Goal: Task Accomplishment & Management: Complete application form

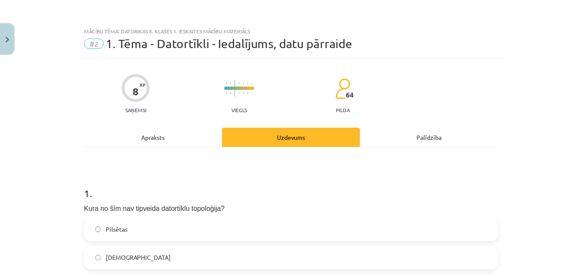
scroll to position [668, 0]
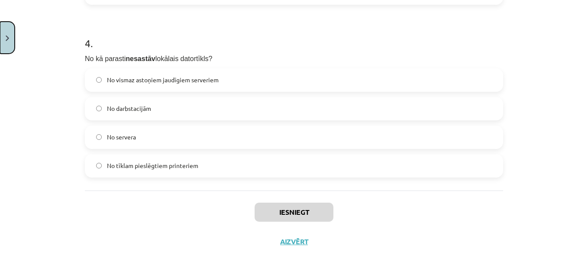
click at [10, 34] on button "Close" at bounding box center [7, 38] width 15 height 32
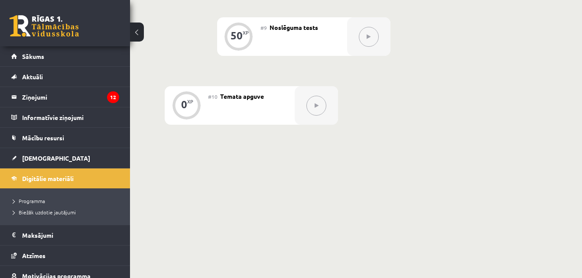
scroll to position [801, 0]
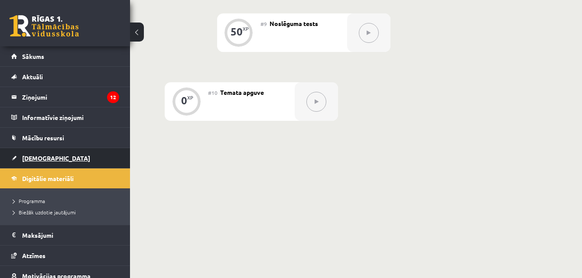
click at [26, 158] on span "[DEMOGRAPHIC_DATA]" at bounding box center [56, 158] width 68 height 8
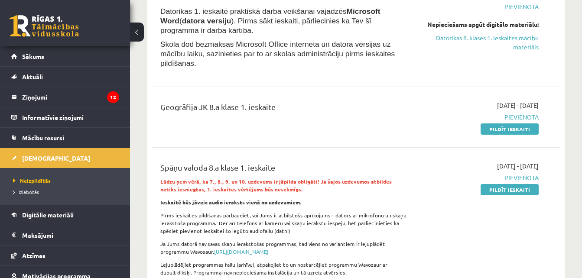
scroll to position [120, 0]
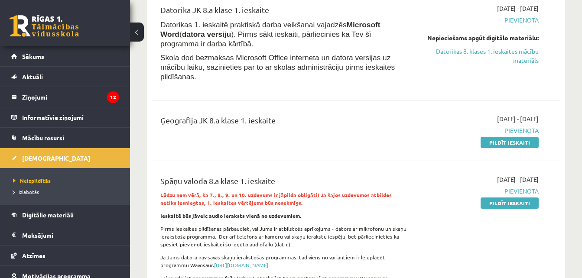
click at [399, 131] on div "Ģeogrāfija JK 8.a klase 1. ieskaite" at bounding box center [284, 130] width 261 height 32
click at [497, 137] on link "Pildīt ieskaiti" at bounding box center [509, 142] width 58 height 11
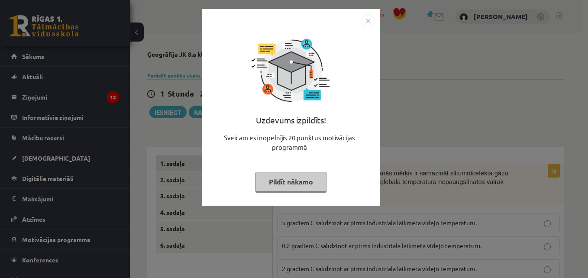
click at [301, 184] on button "Pildīt nākamo" at bounding box center [291, 182] width 71 height 20
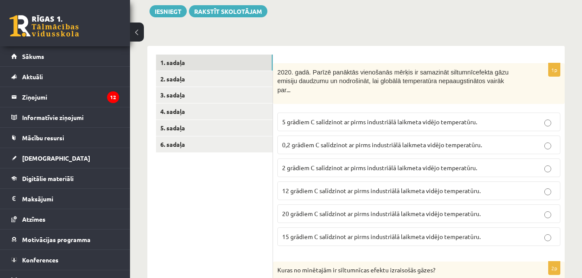
scroll to position [84, 0]
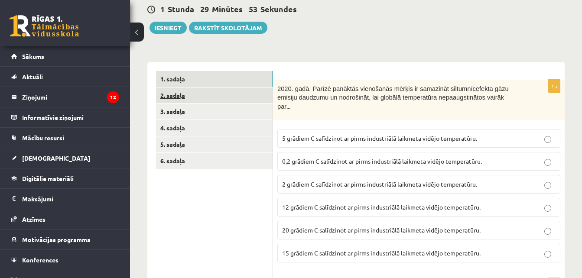
click at [208, 97] on link "2. sadaļa" at bounding box center [214, 96] width 117 height 16
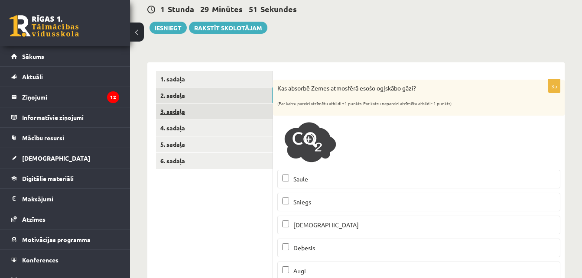
scroll to position [0, 0]
click at [305, 135] on span at bounding box center [310, 141] width 14 height 14
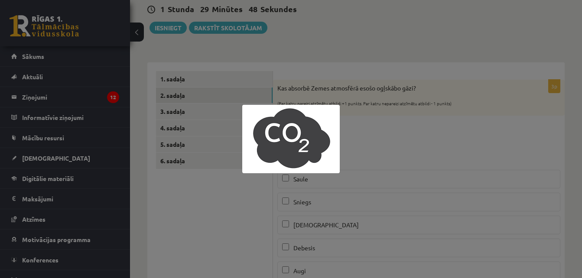
click at [383, 137] on div at bounding box center [291, 139] width 582 height 278
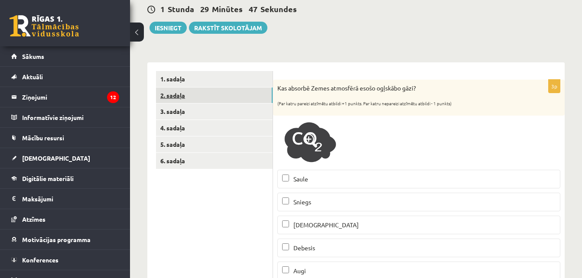
click at [204, 104] on link "2. sadaļa" at bounding box center [214, 96] width 117 height 16
click at [204, 117] on link "3. sadaļa" at bounding box center [214, 112] width 117 height 16
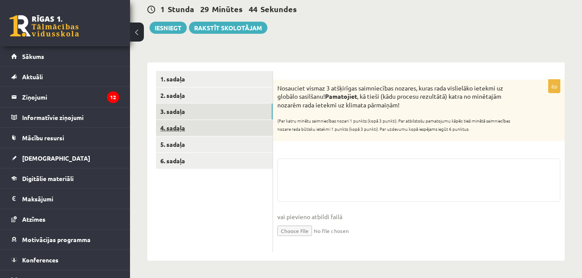
click at [204, 126] on link "4. sadaļa" at bounding box center [214, 128] width 117 height 16
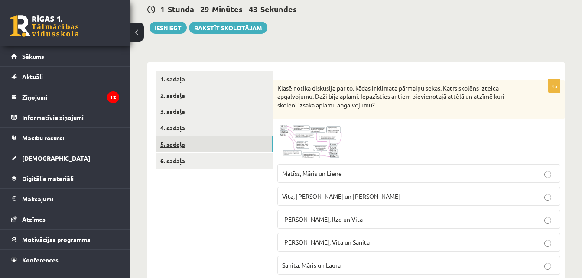
click at [204, 140] on link "5. sadaļa" at bounding box center [214, 144] width 117 height 16
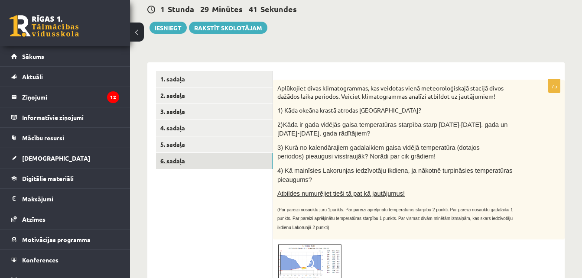
click at [208, 159] on link "6. sadaļa" at bounding box center [214, 161] width 117 height 16
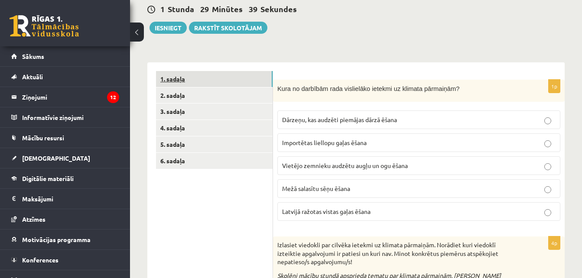
click at [185, 83] on link "1. sadaļa" at bounding box center [214, 79] width 117 height 16
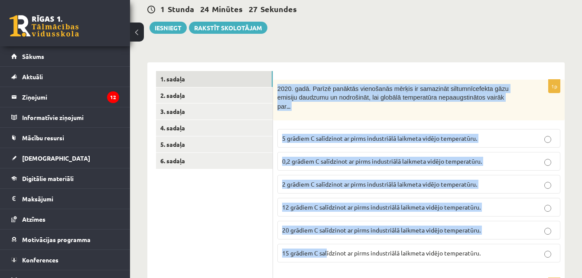
drag, startPoint x: 275, startPoint y: 82, endPoint x: 327, endPoint y: 239, distance: 165.2
click at [327, 239] on div "1p 2020. gadā. Parīzē panāktās vienošanās mērķis ir samazināt siltumnīcefekta g…" at bounding box center [419, 175] width 292 height 190
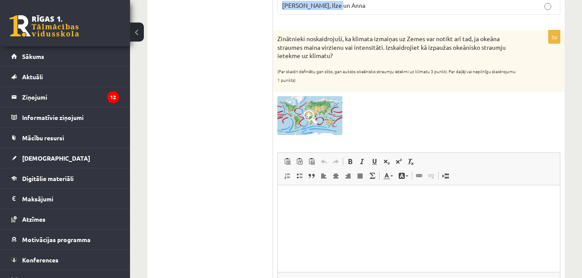
scroll to position [724, 0]
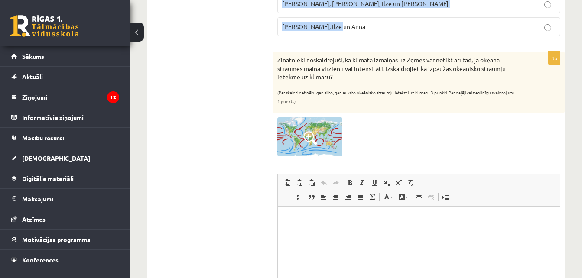
drag, startPoint x: 275, startPoint y: 81, endPoint x: 340, endPoint y: 26, distance: 84.9
copy form "7850. lore. Ipsumd sitametc adipiscing elitse do eiusmodte incididuntutlab etdo…"
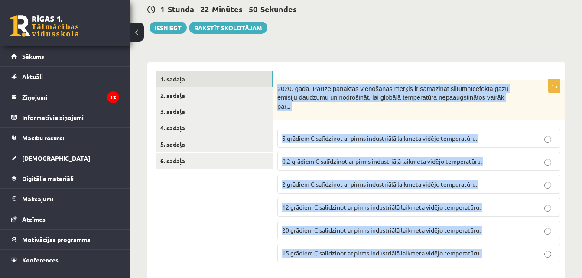
scroll to position [86, 0]
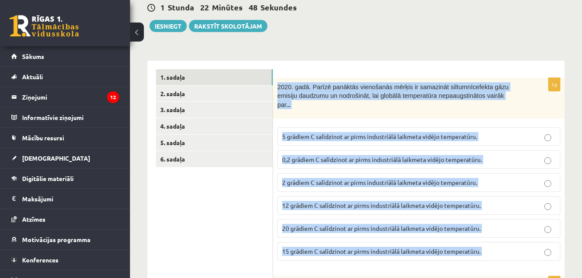
click at [315, 178] on span "2 grādiem C salīdzinot ar pirms industriālā laikmeta vidējo temperatūru." at bounding box center [379, 182] width 195 height 8
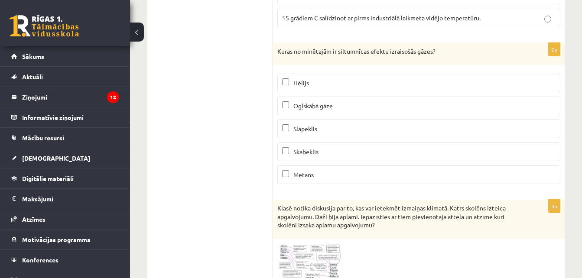
scroll to position [327, 0]
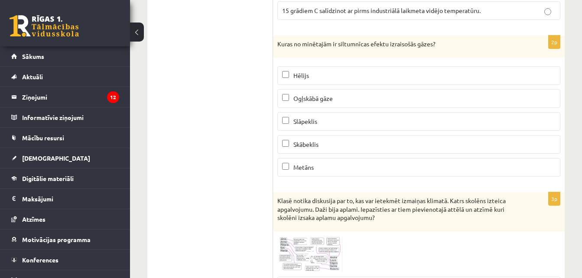
click at [372, 94] on p "Ogļskābā gāze" at bounding box center [418, 98] width 273 height 9
click at [294, 158] on label "Metāns" at bounding box center [418, 167] width 283 height 19
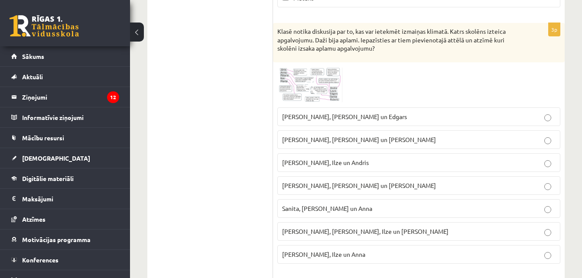
scroll to position [498, 0]
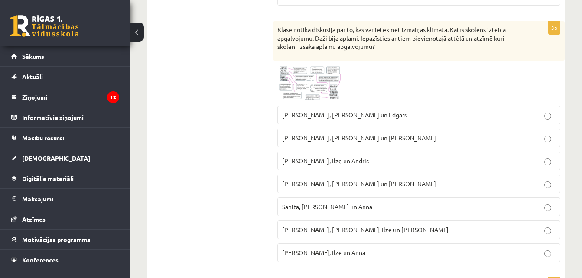
click at [297, 75] on img at bounding box center [309, 83] width 65 height 36
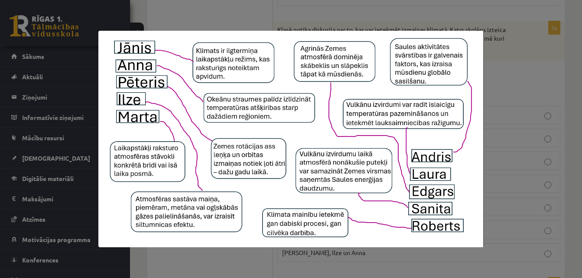
click at [546, 78] on div at bounding box center [291, 139] width 582 height 278
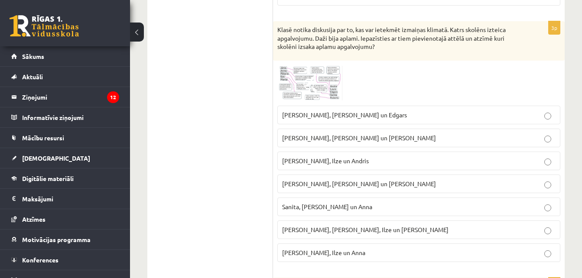
click at [320, 78] on img at bounding box center [309, 83] width 65 height 36
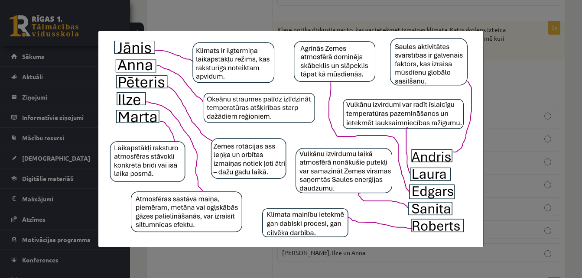
click at [488, 63] on div at bounding box center [291, 139] width 582 height 278
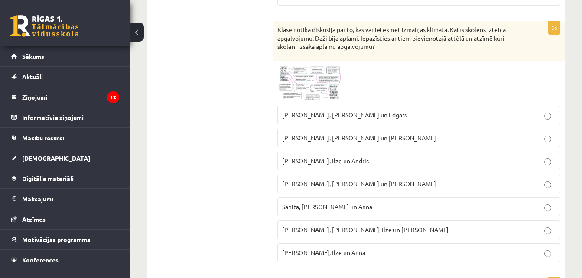
drag, startPoint x: 272, startPoint y: 14, endPoint x: 313, endPoint y: 149, distance: 140.6
click at [313, 149] on div "********* ********* ********* ********* ********* ********* 1. sadaļa 2. sadaļa…" at bounding box center [355, 119] width 417 height 940
drag, startPoint x: 313, startPoint y: 149, endPoint x: 243, endPoint y: 72, distance: 103.9
click at [243, 72] on ul "1. sadaļa 2. sadaļa 3. sadaļa 4. sadaļa 5. sadaļa 6. sadaļa" at bounding box center [214, 118] width 117 height 923
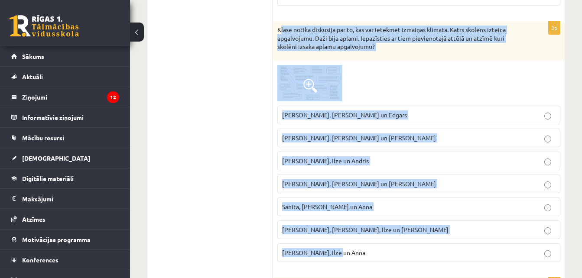
drag, startPoint x: 279, startPoint y: 15, endPoint x: 357, endPoint y: 247, distance: 244.4
click at [357, 247] on div "3p Klasē notika diskusija par to, kas var ietekmēt izmaiņas klimatā. Katrs skol…" at bounding box center [419, 145] width 292 height 248
copy div "lasē notika diskusija par to, kas var ietekmēt izmaiņas klimatā. Katrs skolēns …"
click at [289, 111] on span "[PERSON_NAME], [PERSON_NAME] un Edgars" at bounding box center [344, 115] width 125 height 8
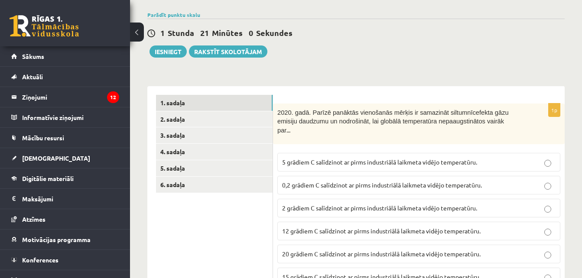
scroll to position [77, 0]
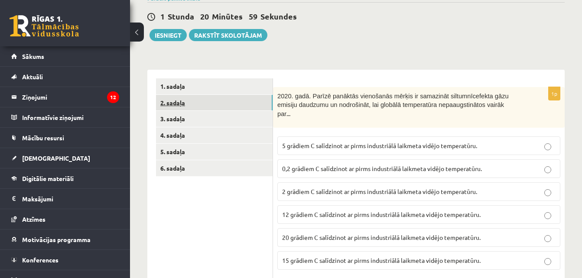
click at [183, 100] on link "2. sadaļa" at bounding box center [214, 103] width 117 height 16
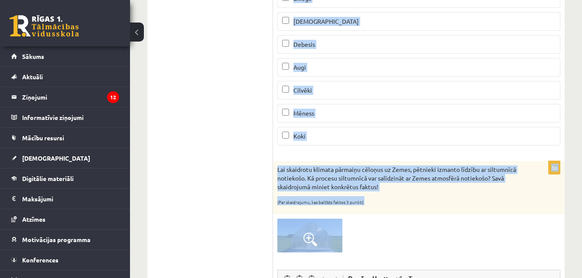
scroll to position [487, 0]
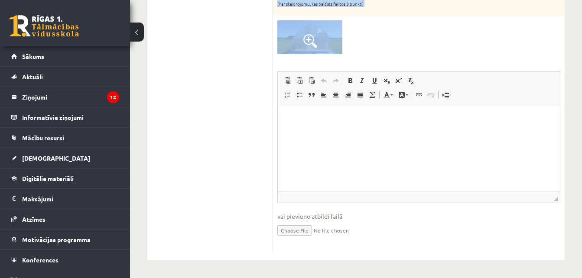
drag, startPoint x: 277, startPoint y: 61, endPoint x: 345, endPoint y: 35, distance: 73.2
copy form "Kas absorbē Zemes atmosfērā esošo ogļskābo gāzi? (Par katru pareizi atzīmētu at…"
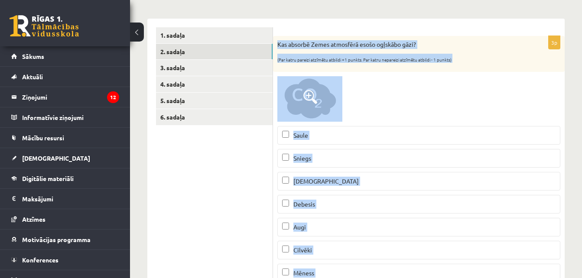
click at [340, 184] on p "[DEMOGRAPHIC_DATA]" at bounding box center [418, 181] width 273 height 9
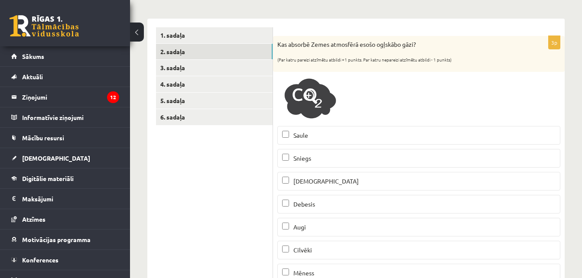
click at [308, 230] on p "Augi" at bounding box center [418, 227] width 273 height 9
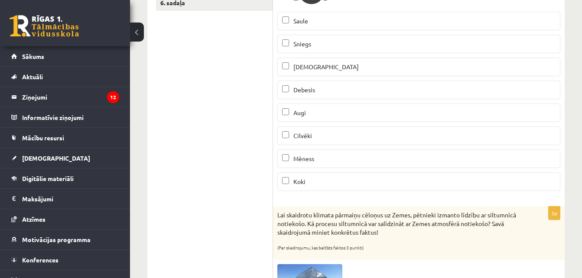
scroll to position [250, 0]
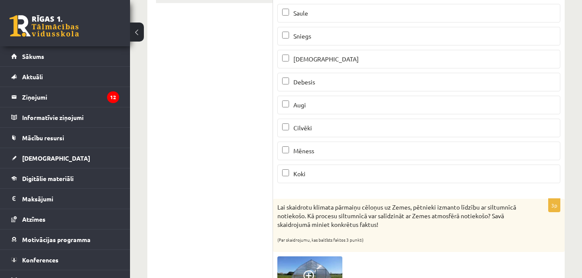
click at [384, 178] on p "Koki" at bounding box center [418, 173] width 273 height 9
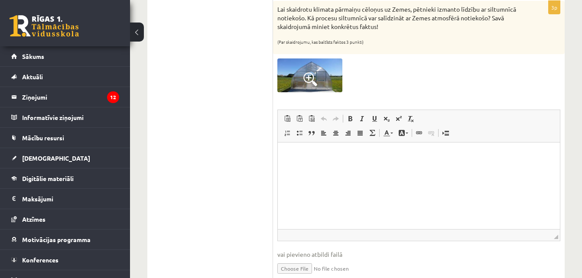
scroll to position [441, 0]
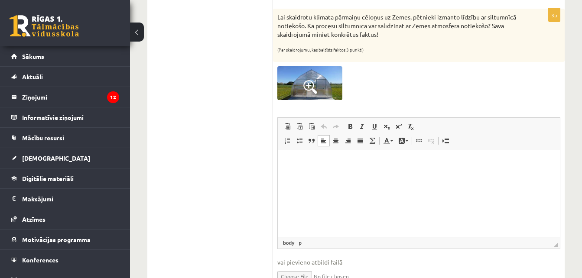
click at [432, 176] on html at bounding box center [419, 163] width 282 height 26
click at [300, 162] on p "**********" at bounding box center [418, 163] width 265 height 9
click at [334, 163] on p "**********" at bounding box center [418, 163] width 265 height 9
drag, startPoint x: 354, startPoint y: 163, endPoint x: 330, endPoint y: 161, distance: 24.4
click at [330, 161] on p "**********" at bounding box center [418, 163] width 265 height 9
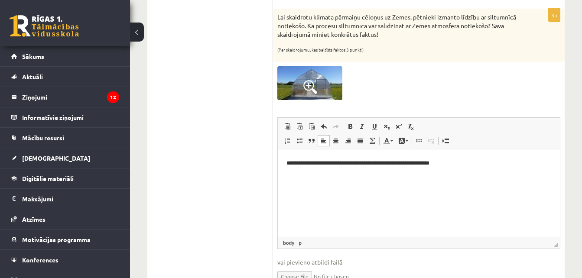
click at [479, 156] on html "**********" at bounding box center [419, 163] width 282 height 26
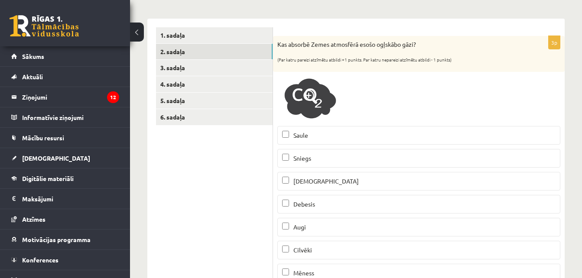
scroll to position [122, 0]
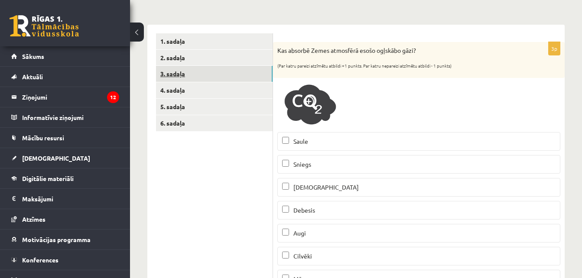
click at [191, 70] on link "3. sadaļa" at bounding box center [214, 74] width 117 height 16
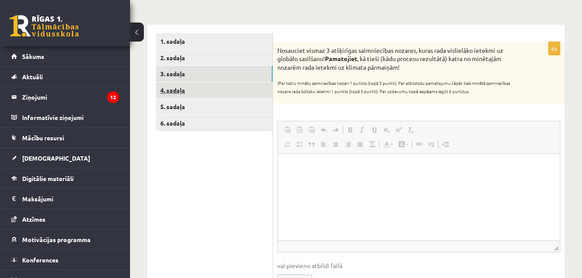
scroll to position [0, 0]
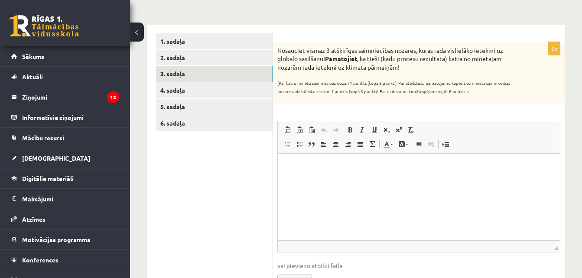
drag, startPoint x: 278, startPoint y: 51, endPoint x: 402, endPoint y: 70, distance: 125.3
click at [402, 70] on p "Nosauciet vismaz 3 atšķirīgas saimniecības nozares, kuras rada vislielāko ietek…" at bounding box center [397, 59] width 240 height 26
copy p "Nosauciet vismaz 3 atšķirīgas saimniecības nozares, kuras rada vislielāko ietek…"
click at [346, 174] on html at bounding box center [419, 166] width 282 height 26
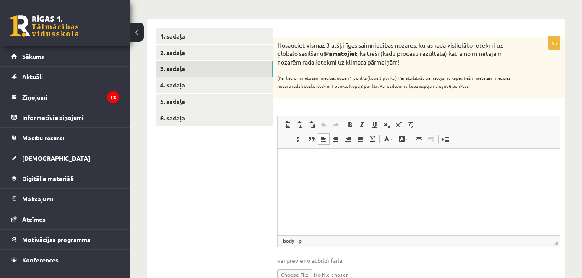
scroll to position [128, 0]
click at [399, 172] on html at bounding box center [419, 160] width 282 height 26
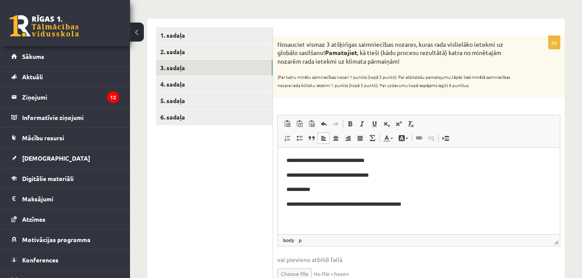
click at [400, 204] on p "**********" at bounding box center [418, 204] width 265 height 9
click at [402, 204] on p "**********" at bounding box center [418, 204] width 265 height 9
click at [447, 202] on p "**********" at bounding box center [418, 204] width 265 height 9
click at [398, 203] on p "**********" at bounding box center [418, 204] width 265 height 9
click at [401, 202] on p "**********" at bounding box center [418, 204] width 265 height 9
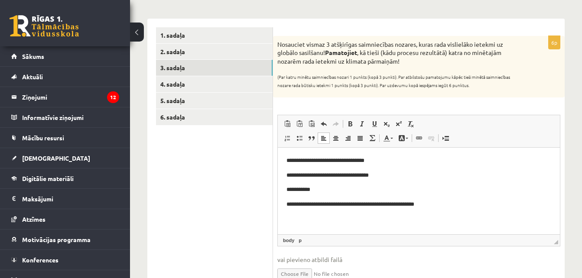
click at [439, 207] on p "**********" at bounding box center [418, 204] width 265 height 9
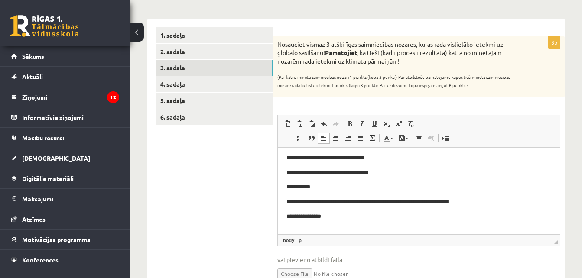
click at [383, 178] on body "**********" at bounding box center [418, 194] width 265 height 82
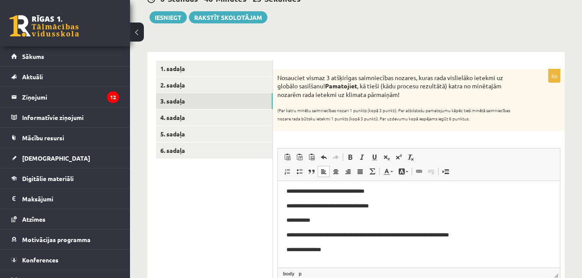
scroll to position [89, 0]
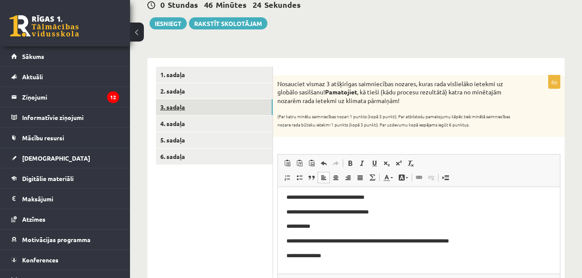
click at [237, 110] on link "3. sadaļa" at bounding box center [214, 107] width 117 height 16
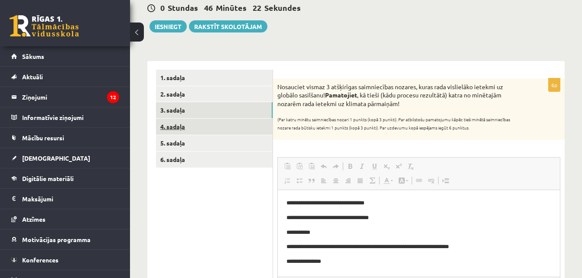
scroll to position [0, 0]
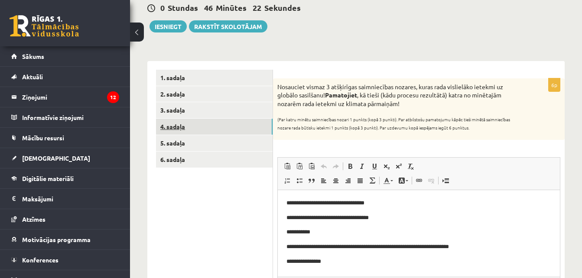
click at [234, 124] on link "4. sadaļa" at bounding box center [214, 127] width 117 height 16
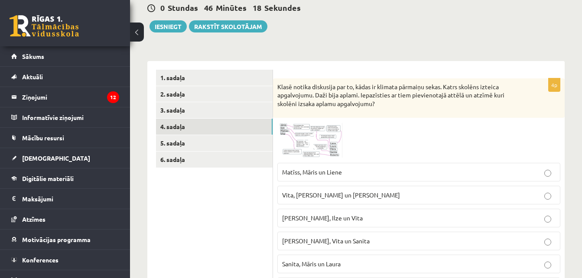
click at [307, 139] on span at bounding box center [310, 143] width 14 height 14
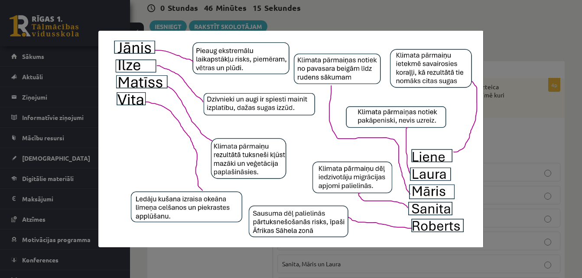
click at [518, 132] on div at bounding box center [291, 139] width 582 height 278
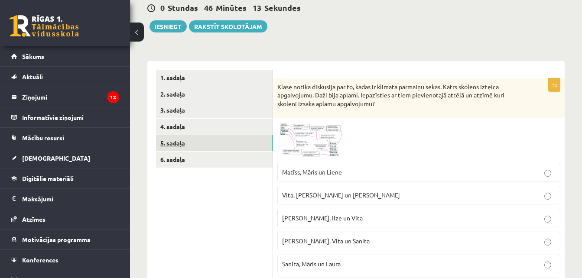
click at [193, 140] on link "5. sadaļa" at bounding box center [214, 143] width 117 height 16
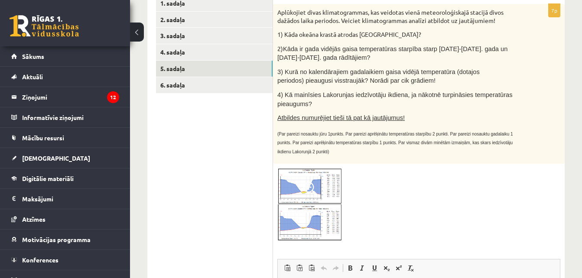
scroll to position [163, 0]
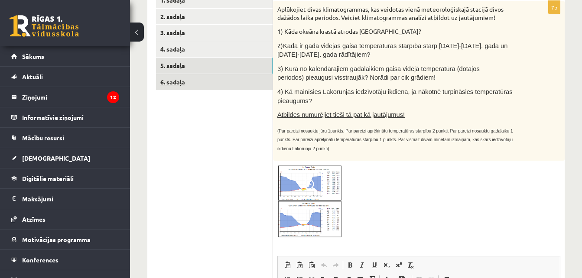
click at [255, 79] on link "6. sadaļa" at bounding box center [214, 82] width 117 height 16
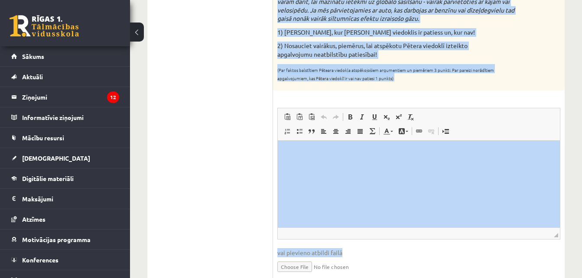
scroll to position [410, 0]
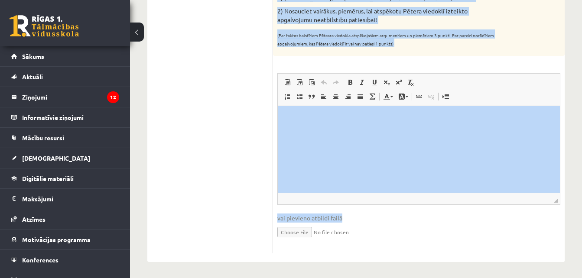
drag, startPoint x: 278, startPoint y: 26, endPoint x: 408, endPoint y: 49, distance: 132.5
copy form "Lore ip dolorsit amet consectetu adipisc el seddoei temporinc? Utlabor, etd mag…"
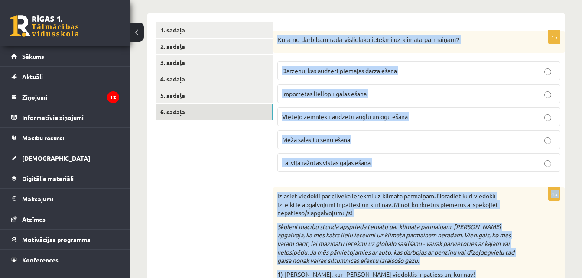
scroll to position [137, 0]
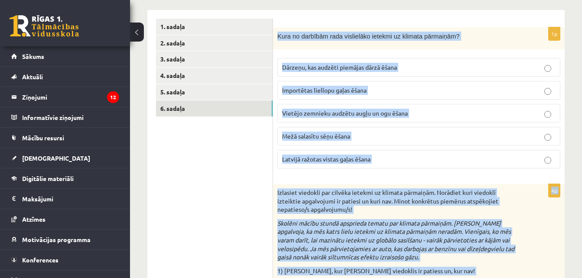
click at [355, 83] on label "Importētas liellopu gaļas ēšana" at bounding box center [418, 90] width 283 height 19
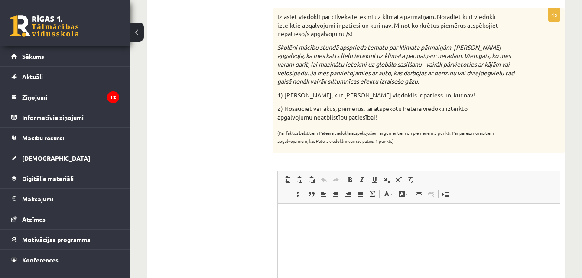
scroll to position [314, 0]
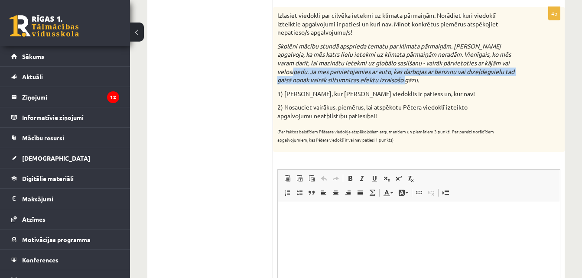
drag, startPoint x: 276, startPoint y: 68, endPoint x: 418, endPoint y: 78, distance: 142.4
click at [418, 78] on div "Izlasiet viedokli par cilvēka ietekmi uz klimata pārmaiņām. Norādiet kuri viedo…" at bounding box center [419, 79] width 292 height 145
copy em "Ja mēs pārvietojamies ar auto, kas darbojas ar benzīnu vai dīzeļdegvielu tad ga…"
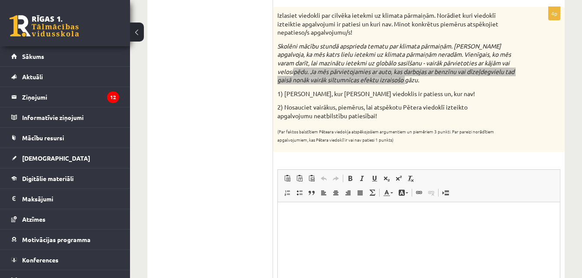
click at [320, 227] on html at bounding box center [419, 215] width 282 height 26
paste body "Editor, wiswyg-editor-user-answer-47434005856360"
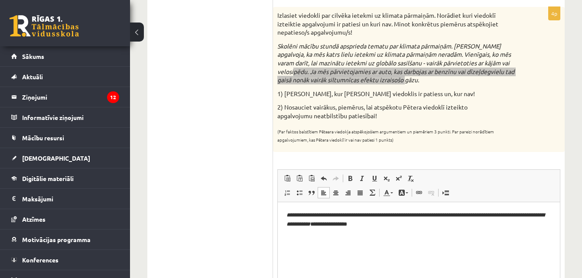
click at [461, 232] on html "**********" at bounding box center [419, 220] width 282 height 36
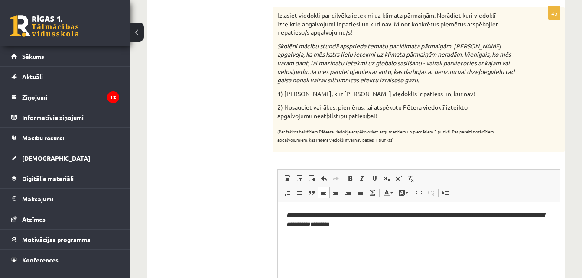
click at [201, 191] on ul "1. sadaļa 2. sadaļa 3. sadaļa 4. sadaļa 5. sadaļa 6. sadaļa" at bounding box center [214, 95] width 117 height 508
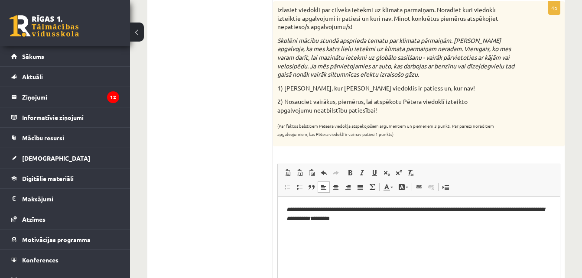
scroll to position [331, 0]
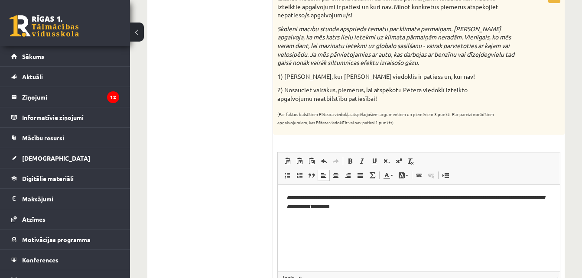
drag, startPoint x: 272, startPoint y: 23, endPoint x: 369, endPoint y: 45, distance: 99.3
click at [369, 45] on div "********* ********* ********* ********* ********* ********* 1. sadaļa 2. sadaļa…" at bounding box center [355, 77] width 417 height 525
click at [208, 34] on ul "1. sadaļa 2. sadaļa 3. sadaļa 4. sadaļa 5. sadaļa 6. sadaļa" at bounding box center [214, 78] width 117 height 508
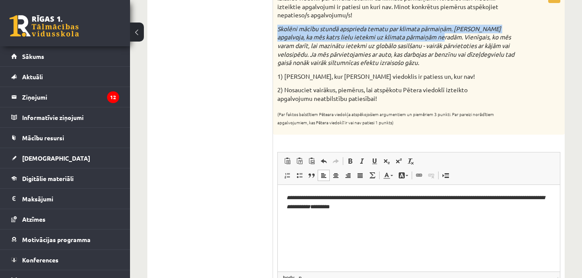
drag, startPoint x: 277, startPoint y: 26, endPoint x: 428, endPoint y: 41, distance: 152.3
click at [428, 41] on div "Izlasiet viedokli par cilvēka ietekmi uz klimata pārmaiņām. Norādiet kuri viedo…" at bounding box center [419, 62] width 292 height 145
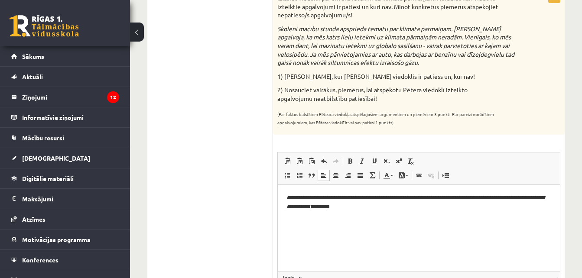
drag, startPoint x: 428, startPoint y: 41, endPoint x: 459, endPoint y: 82, distance: 51.5
click at [459, 82] on div "Izlasiet viedokli par cilvēka ietekmi uz klimata pārmaiņām. Norādiet kuri viedo…" at bounding box center [419, 62] width 292 height 145
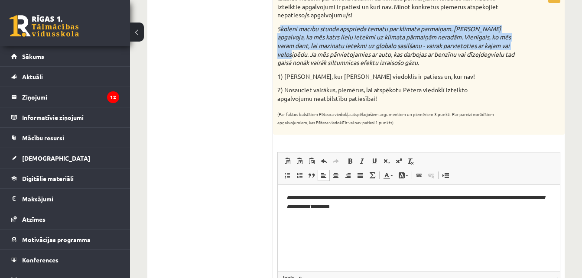
drag, startPoint x: 279, startPoint y: 28, endPoint x: 512, endPoint y: 47, distance: 234.2
click at [512, 47] on p "Skolēni mācību stundā apsprieda tematu par klimata pārmaiņām. [PERSON_NAME] apg…" at bounding box center [397, 46] width 240 height 42
copy em "kolēni mācību stundā apsprieda tematu par klimata pārmaiņām. [PERSON_NAME] apga…"
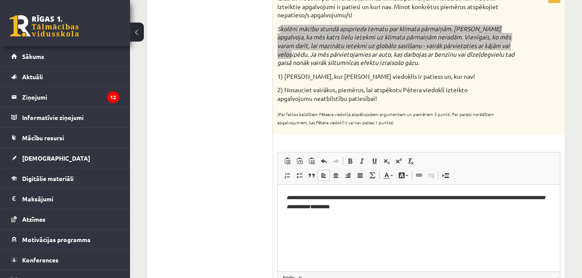
click at [415, 217] on html "**********" at bounding box center [419, 203] width 282 height 36
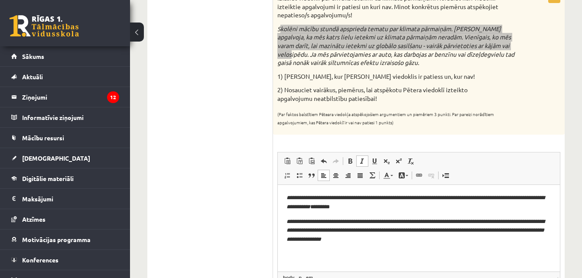
click at [286, 219] on em "**********" at bounding box center [415, 230] width 258 height 24
click at [441, 246] on html "**********" at bounding box center [419, 219] width 282 height 68
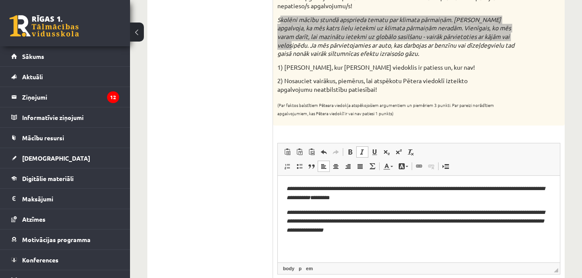
scroll to position [333, 0]
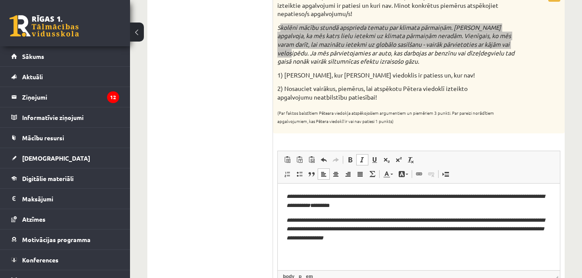
click at [385, 229] on em "**********" at bounding box center [415, 229] width 258 height 24
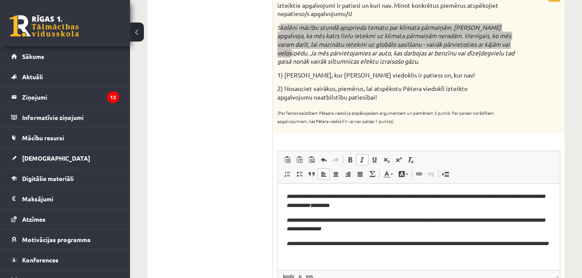
click at [393, 229] on p "**********" at bounding box center [418, 225] width 265 height 18
click at [404, 257] on html "**********" at bounding box center [419, 220] width 282 height 74
drag, startPoint x: 426, startPoint y: 223, endPoint x: 408, endPoint y: 223, distance: 17.3
click at [408, 223] on p "**********" at bounding box center [418, 225] width 265 height 18
click at [437, 230] on p "**********" at bounding box center [418, 225] width 265 height 18
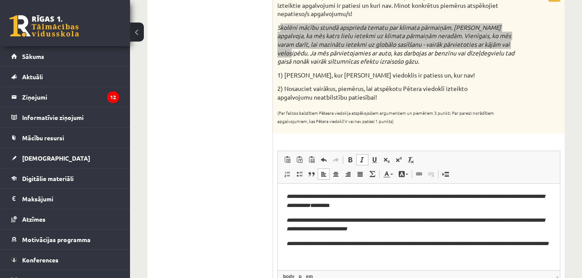
click at [372, 257] on html "**********" at bounding box center [419, 220] width 282 height 74
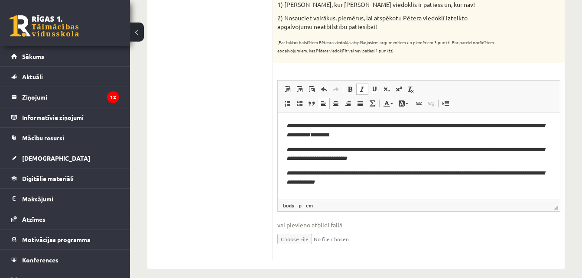
scroll to position [412, 0]
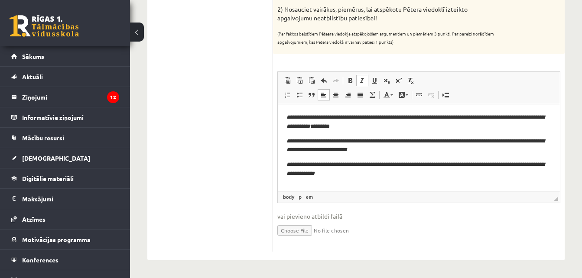
click at [443, 127] on p "**********" at bounding box center [418, 122] width 265 height 18
click at [439, 151] on p "**********" at bounding box center [418, 145] width 265 height 18
click at [410, 181] on html "**********" at bounding box center [419, 145] width 282 height 83
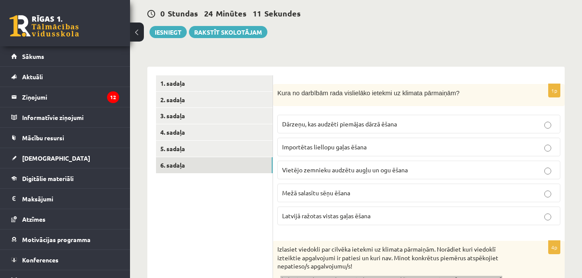
scroll to position [50, 0]
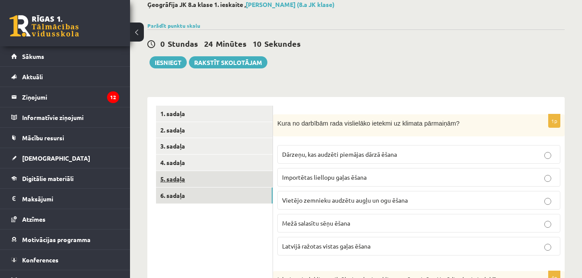
click at [172, 175] on link "5. sadaļa" at bounding box center [214, 179] width 117 height 16
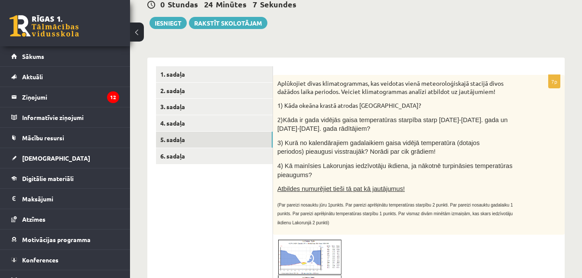
scroll to position [84, 0]
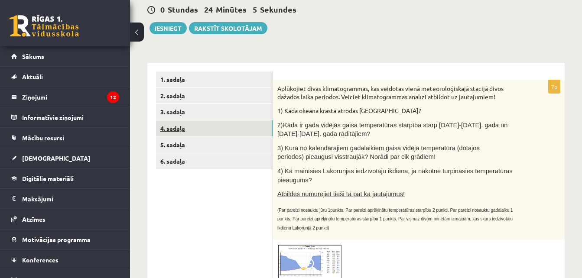
click at [216, 130] on link "4. sadaļa" at bounding box center [214, 128] width 117 height 16
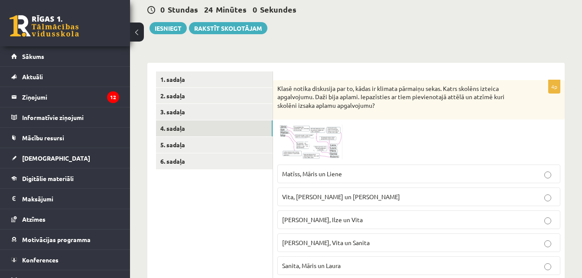
click at [301, 137] on img at bounding box center [309, 142] width 65 height 36
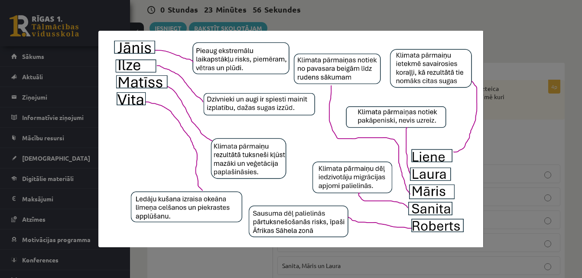
drag, startPoint x: 415, startPoint y: 123, endPoint x: 532, endPoint y: 40, distance: 144.5
click at [532, 40] on div at bounding box center [291, 139] width 582 height 278
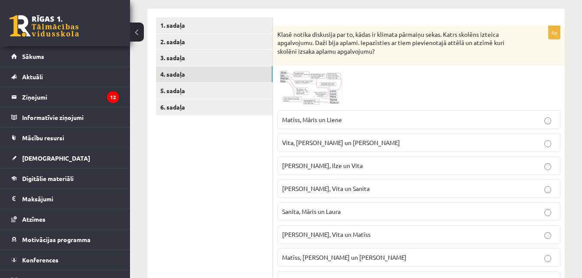
scroll to position [137, 0]
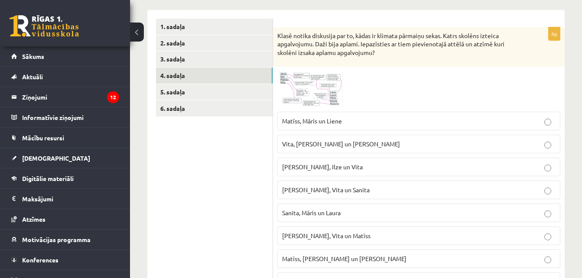
click at [299, 92] on img at bounding box center [309, 89] width 65 height 36
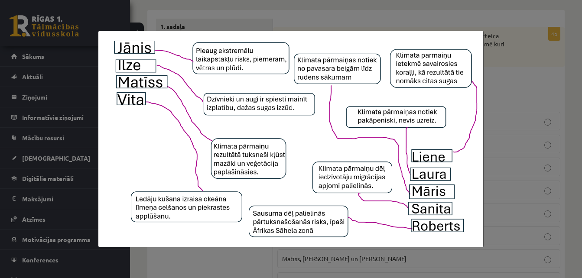
click at [546, 52] on div at bounding box center [291, 139] width 582 height 278
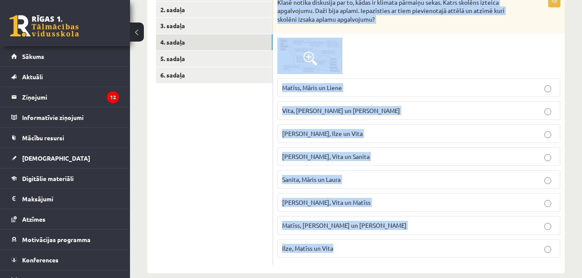
scroll to position [184, 0]
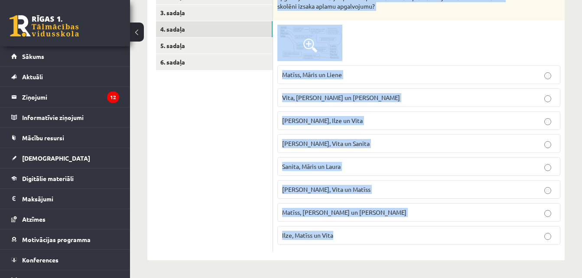
drag, startPoint x: 276, startPoint y: 35, endPoint x: 394, endPoint y: 231, distance: 228.9
click at [394, 231] on div "4p Klasē notika diskusija par to, kādas ir klimata pārmaiņu sekas. Katrs skolēn…" at bounding box center [419, 116] width 292 height 271
copy div "Klasē notika diskusija par to, kādas ir klimata pārmaiņu sekas. Katrs skolēns i…"
click at [297, 72] on span "Matīss, Māris un Liene" at bounding box center [312, 75] width 60 height 8
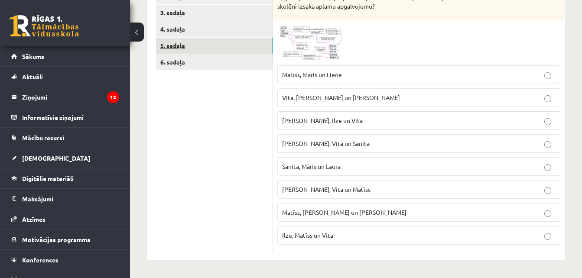
click at [224, 39] on link "5. sadaļa" at bounding box center [214, 46] width 117 height 16
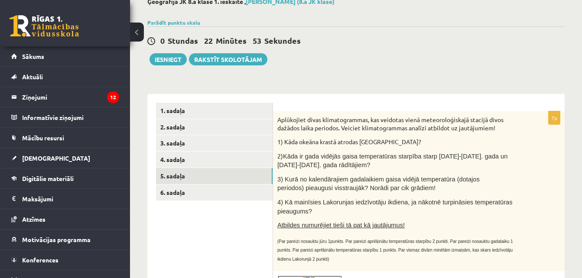
scroll to position [52, 0]
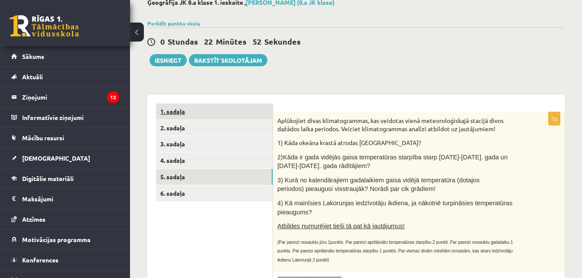
click at [169, 117] on link "1. sadaļa" at bounding box center [214, 112] width 117 height 16
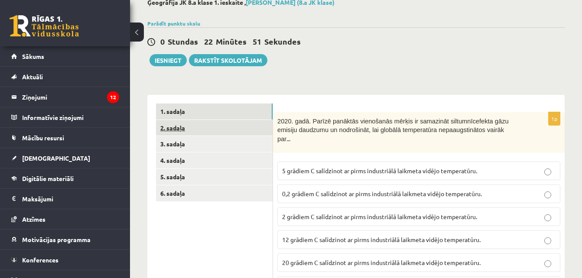
click at [173, 123] on link "2. sadaļa" at bounding box center [214, 128] width 117 height 16
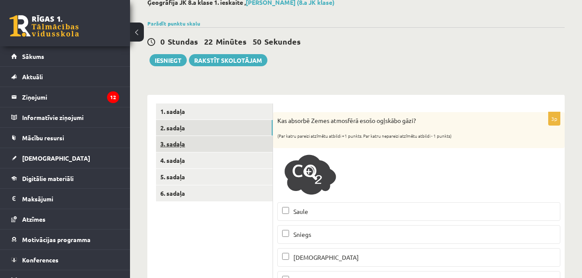
scroll to position [0, 0]
click at [183, 138] on link "3. sadaļa" at bounding box center [214, 144] width 117 height 16
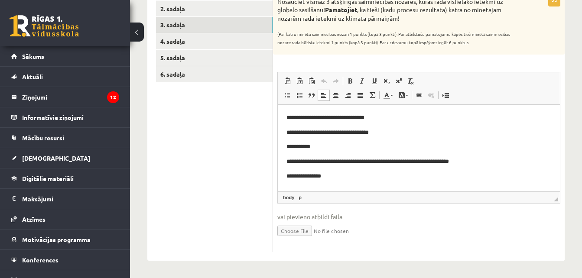
scroll to position [13, 0]
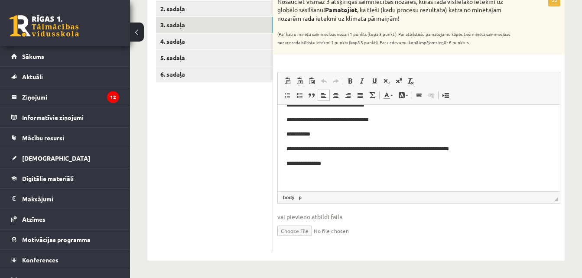
click at [427, 157] on body "**********" at bounding box center [418, 141] width 265 height 82
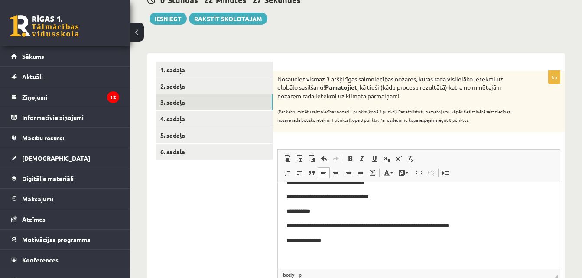
scroll to position [96, 0]
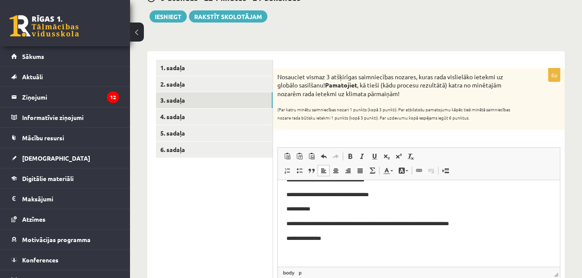
drag, startPoint x: 274, startPoint y: 68, endPoint x: 415, endPoint y: 97, distance: 143.4
click at [415, 97] on div "**********" at bounding box center [419, 193] width 292 height 285
copy p "Nosauciet vismaz 3 atšķirīgas saimniecības nozares, kuras rada vislielāko ietek…"
click at [361, 240] on p "**********" at bounding box center [415, 238] width 258 height 9
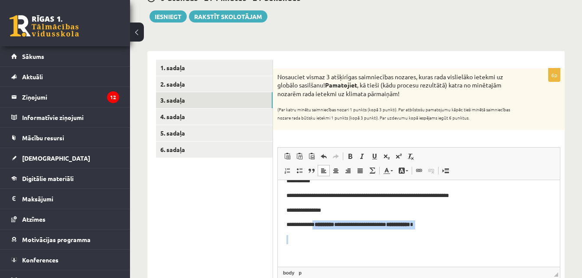
scroll to position [42, 0]
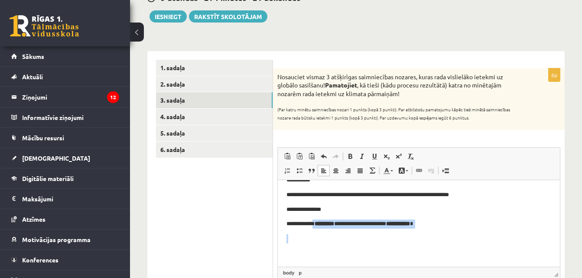
drag, startPoint x: 316, startPoint y: 253, endPoint x: 424, endPoint y: 263, distance: 107.9
click at [424, 263] on html "**********" at bounding box center [419, 202] width 282 height 129
click at [412, 241] on p "Editor, wiswyg-editor-user-answer-47433849665220" at bounding box center [415, 238] width 258 height 9
click at [334, 222] on strong "*********" at bounding box center [323, 223] width 19 height 6
click at [348, 154] on span at bounding box center [350, 156] width 7 height 7
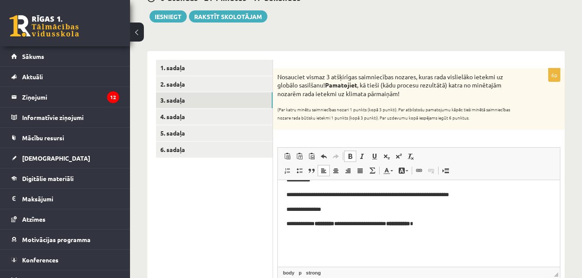
click at [350, 157] on span at bounding box center [350, 156] width 7 height 7
drag, startPoint x: 349, startPoint y: 224, endPoint x: 317, endPoint y: 222, distance: 32.5
click at [317, 222] on p "**********" at bounding box center [415, 223] width 258 height 9
drag, startPoint x: 417, startPoint y: 227, endPoint x: 282, endPoint y: 223, distance: 135.2
click at [282, 223] on html "**********" at bounding box center [419, 202] width 282 height 129
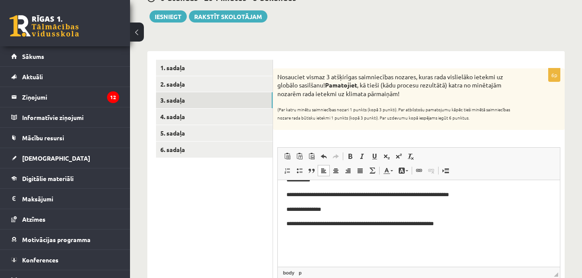
click at [507, 224] on p "**********" at bounding box center [415, 223] width 258 height 9
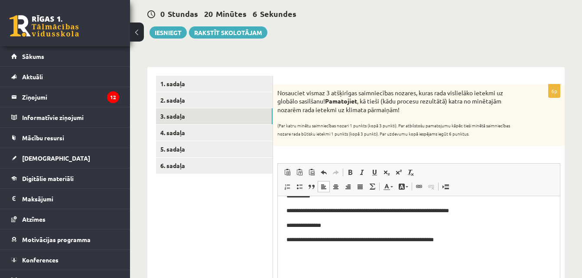
scroll to position [74, 0]
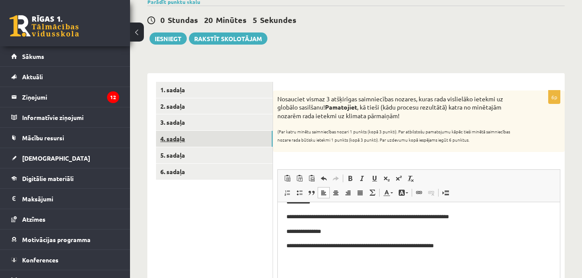
click at [227, 132] on link "4. sadaļa" at bounding box center [214, 139] width 117 height 16
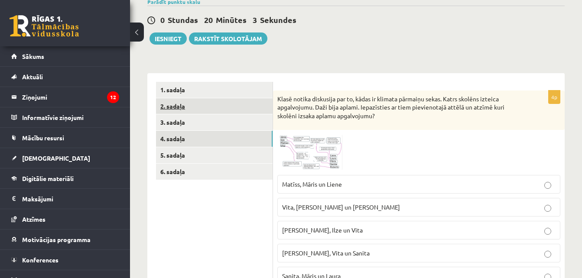
click at [216, 111] on link "2. sadaļa" at bounding box center [214, 106] width 117 height 16
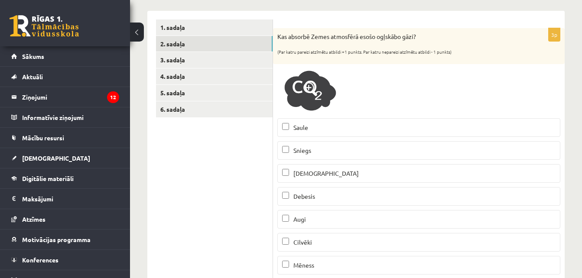
scroll to position [137, 0]
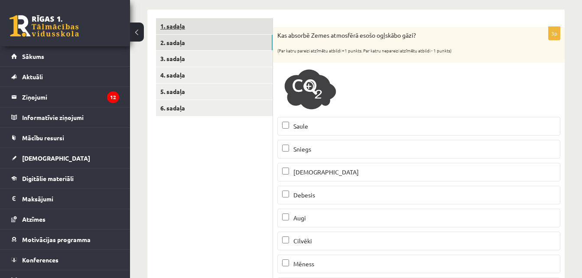
click at [243, 19] on link "1. sadaļa" at bounding box center [214, 26] width 117 height 16
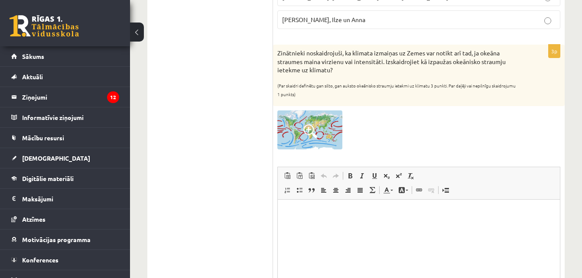
scroll to position [729, 0]
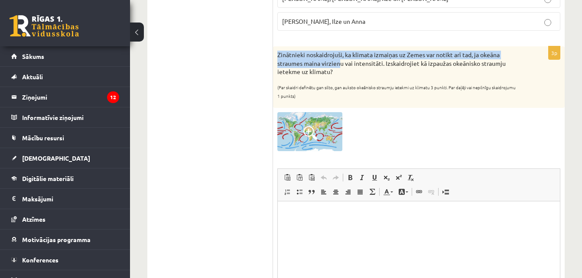
drag, startPoint x: 275, startPoint y: 41, endPoint x: 339, endPoint y: 59, distance: 66.2
click at [339, 59] on div "Zinātnieki noskaidrojuši, ka klimata izmaiņas uz Zemes var notikt arī tad, ja o…" at bounding box center [419, 77] width 292 height 62
copy p "Zinātnieki noskaidrojuši, ka klimata izmaiņas uz Zemes var notikt arī tad, ja o…"
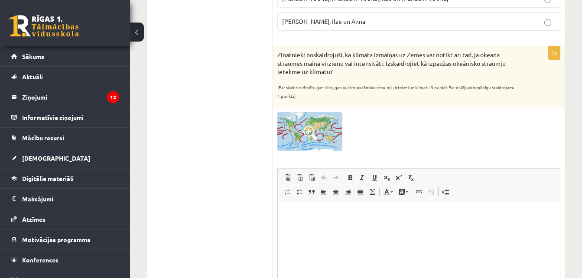
click at [452, 102] on div "3p Zinātnieki noskaidrojuši, ka klimata izmaiņas uz Zemes var notikt arī tad, j…" at bounding box center [419, 197] width 292 height 302
click at [366, 227] on html at bounding box center [419, 214] width 282 height 26
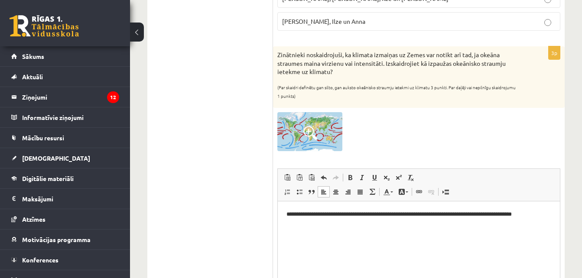
drag, startPoint x: 526, startPoint y: 229, endPoint x: 854, endPoint y: 418, distance: 379.0
click at [526, 228] on html "**********" at bounding box center [419, 214] width 282 height 26
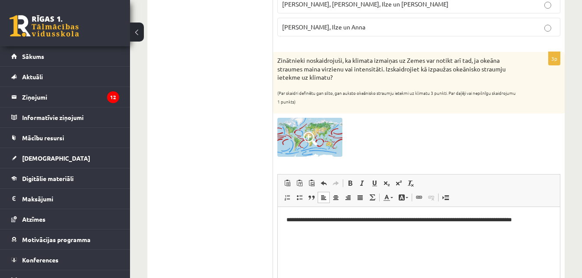
scroll to position [720, 0]
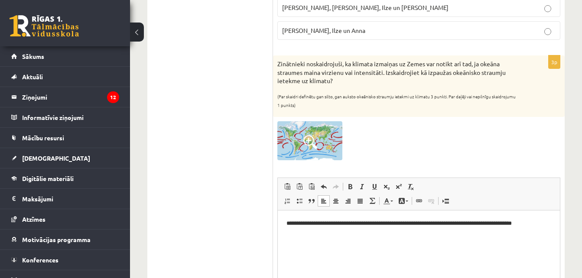
click at [501, 224] on p "**********" at bounding box center [418, 223] width 265 height 9
click at [498, 223] on p "**********" at bounding box center [418, 223] width 265 height 9
click at [524, 237] on html "**********" at bounding box center [419, 224] width 282 height 26
click at [548, 223] on p "**********" at bounding box center [418, 223] width 265 height 9
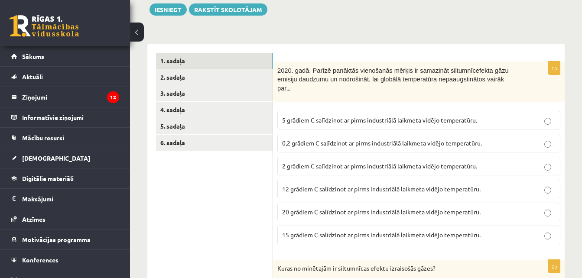
scroll to position [99, 0]
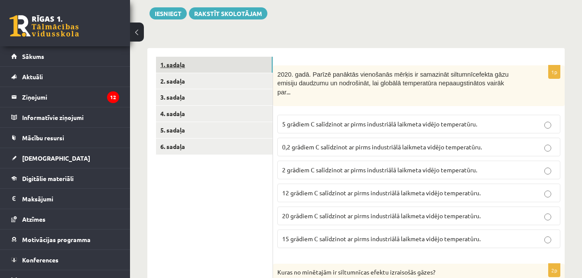
click at [240, 65] on link "1. sadaļa" at bounding box center [214, 65] width 117 height 16
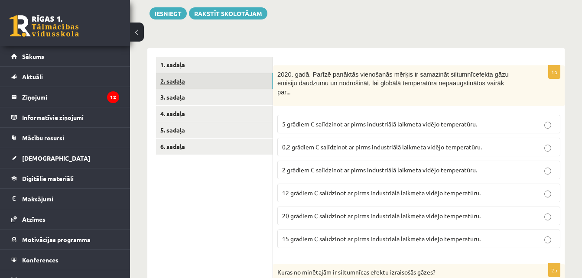
click at [240, 76] on link "2. sadaļa" at bounding box center [214, 81] width 117 height 16
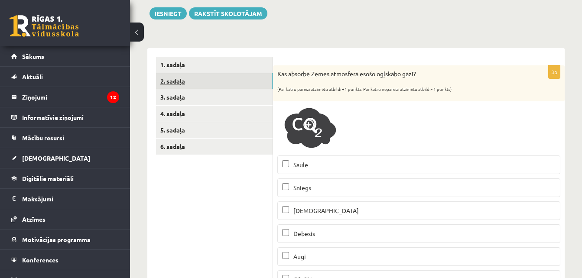
click at [240, 78] on link "2. sadaļa" at bounding box center [214, 81] width 117 height 16
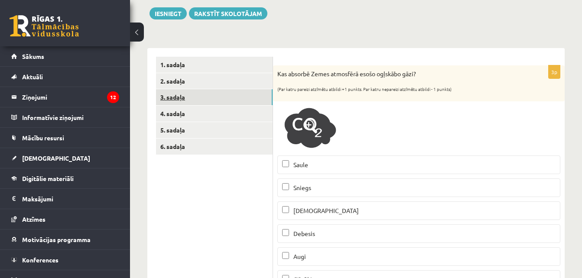
click at [240, 95] on link "3. sadaļa" at bounding box center [214, 97] width 117 height 16
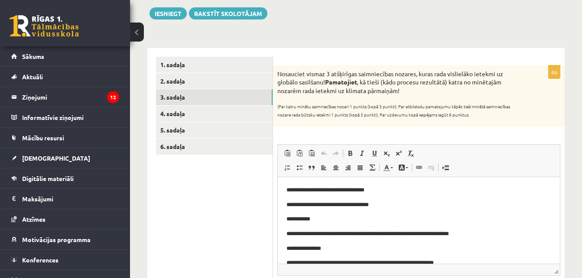
scroll to position [0, 0]
click at [209, 95] on link "3. sadaļa" at bounding box center [214, 97] width 117 height 16
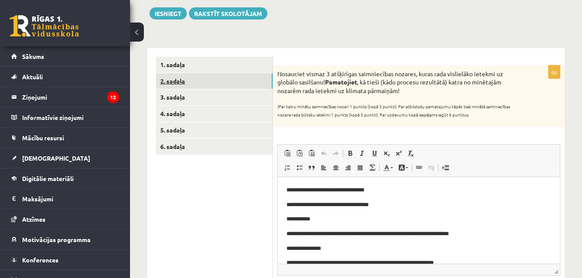
click at [218, 84] on link "2. sadaļa" at bounding box center [214, 81] width 117 height 16
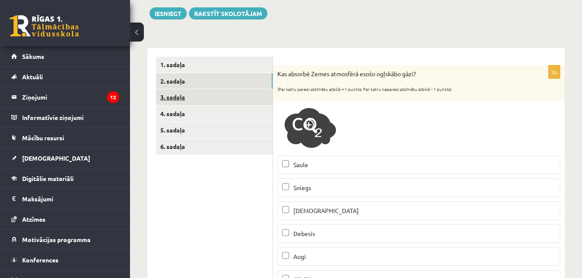
click at [200, 93] on link "3. sadaļa" at bounding box center [214, 97] width 117 height 16
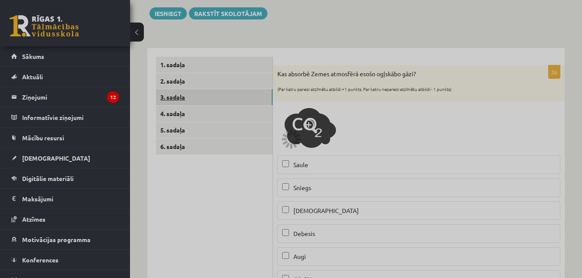
scroll to position [86, 0]
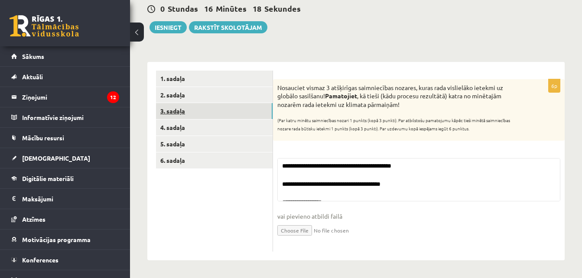
click at [208, 110] on link "3. sadaļa" at bounding box center [214, 111] width 117 height 16
click at [214, 125] on link "4. sadaļa" at bounding box center [214, 128] width 117 height 16
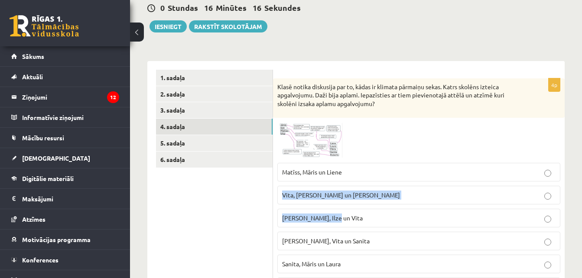
drag, startPoint x: 580, startPoint y: 163, endPoint x: 575, endPoint y: 219, distance: 56.1
click at [575, 219] on div "Ģeogrāfija JK 8.a klase 1. ieskaite , [PERSON_NAME] (8.a JK klase) Parādīt punk…" at bounding box center [356, 162] width 452 height 428
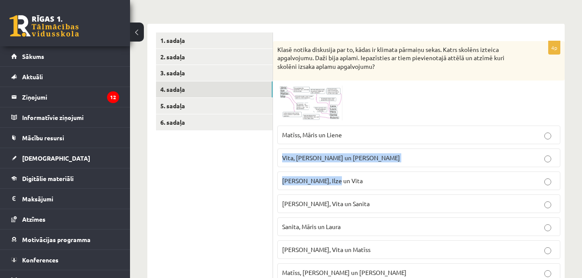
scroll to position [106, 0]
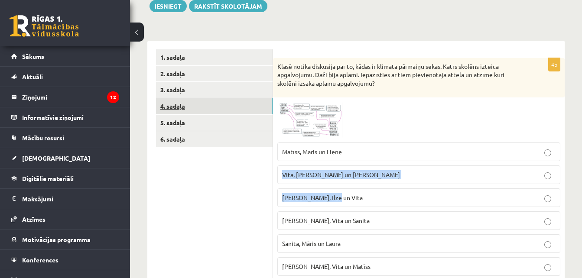
click at [223, 112] on link "4. sadaļa" at bounding box center [214, 106] width 117 height 16
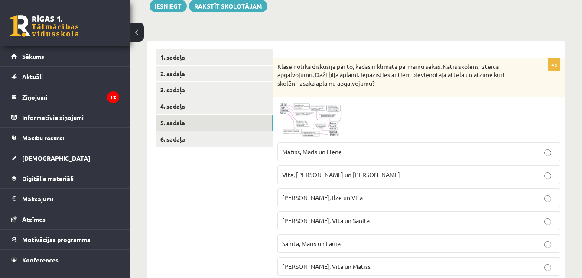
click at [229, 119] on link "5. sadaļa" at bounding box center [214, 123] width 117 height 16
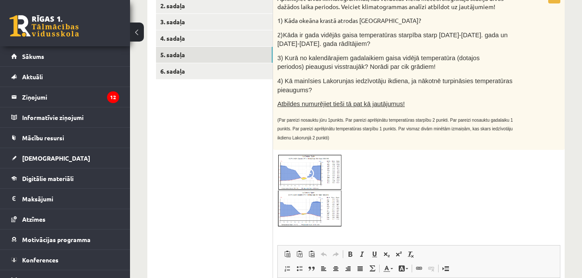
scroll to position [99, 0]
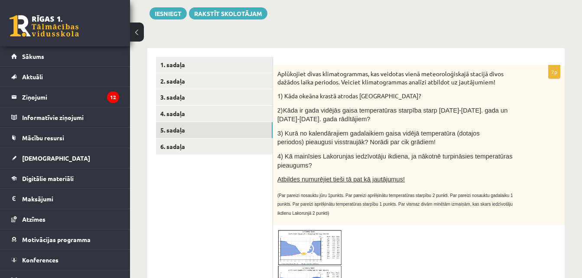
click at [321, 220] on div "7p Aplūkojiet divas klimatogrammas, kas veidotas vienā meteoroloģiskajā stacijā…" at bounding box center [419, 282] width 292 height 435
click at [313, 243] on span at bounding box center [310, 250] width 14 height 14
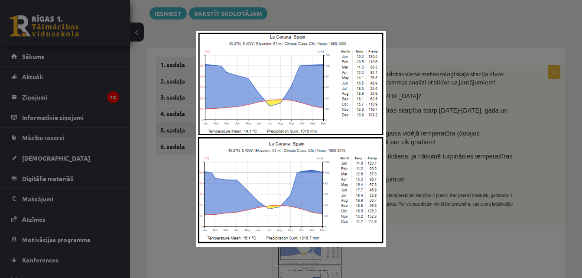
click at [515, 49] on div at bounding box center [291, 139] width 582 height 278
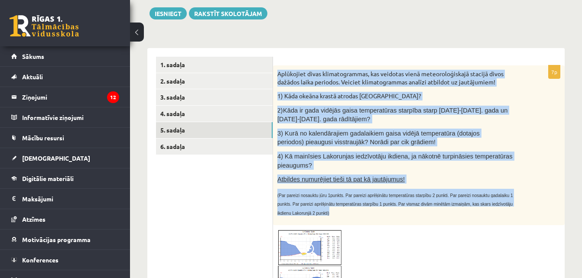
drag, startPoint x: 277, startPoint y: 71, endPoint x: 545, endPoint y: 205, distance: 299.1
click at [545, 205] on div "Aplūkojiet divas klimatogrammas, kas veidotas vienā meteoroloģiskajā stacijā di…" at bounding box center [419, 145] width 292 height 160
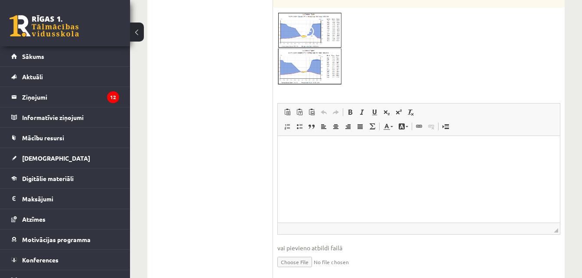
scroll to position [318, 0]
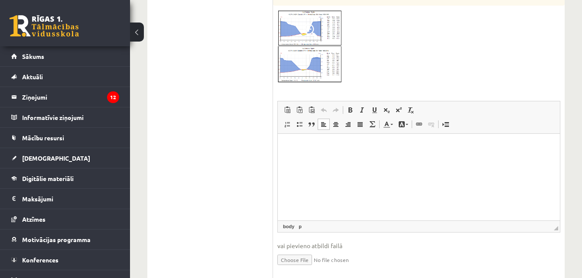
click at [327, 148] on p "Editor, wiswyg-editor-user-answer-47433797718020" at bounding box center [418, 147] width 265 height 9
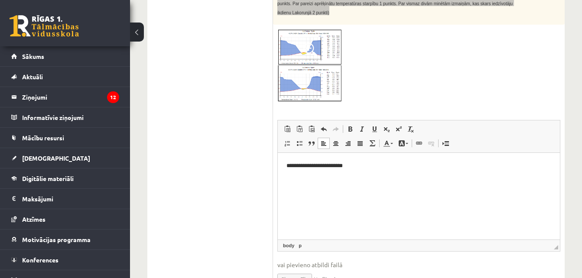
scroll to position [309, 0]
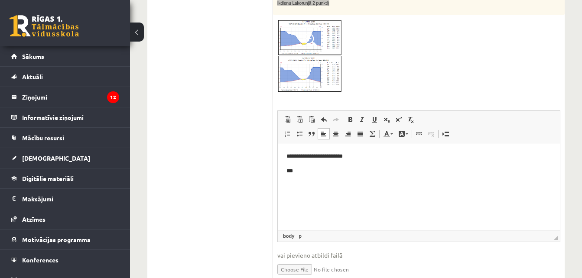
click at [289, 169] on p "***" at bounding box center [418, 171] width 265 height 9
click at [289, 152] on p "**********" at bounding box center [418, 156] width 265 height 9
click at [303, 167] on p "****" at bounding box center [418, 171] width 265 height 9
click at [332, 172] on p "**********" at bounding box center [418, 171] width 265 height 9
click at [290, 185] on p "********" at bounding box center [418, 185] width 265 height 9
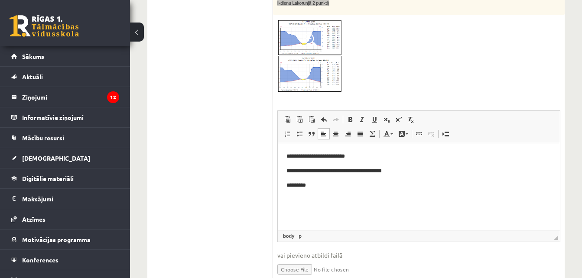
click at [325, 186] on p "*********" at bounding box center [418, 185] width 265 height 9
click at [320, 27] on img at bounding box center [309, 56] width 65 height 74
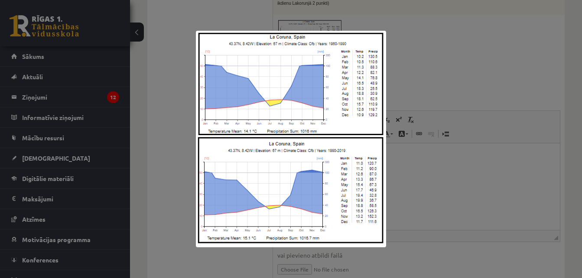
click at [433, 70] on div at bounding box center [291, 139] width 582 height 278
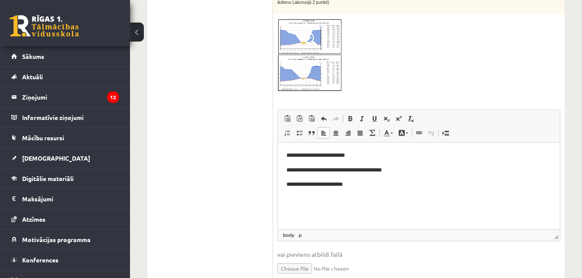
scroll to position [312, 0]
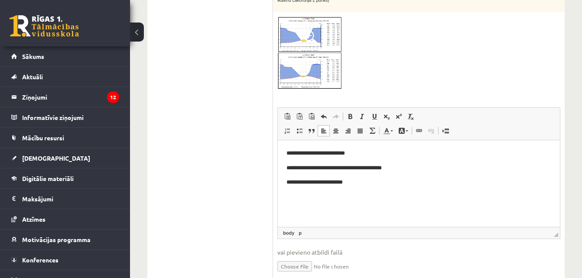
click at [384, 183] on p "**********" at bounding box center [418, 182] width 265 height 9
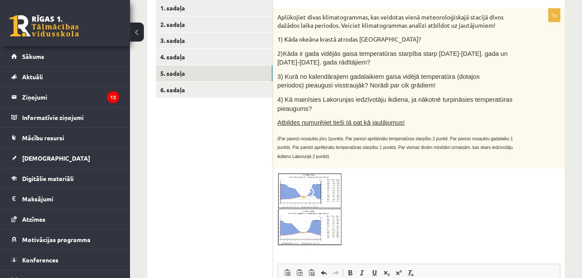
scroll to position [162, 0]
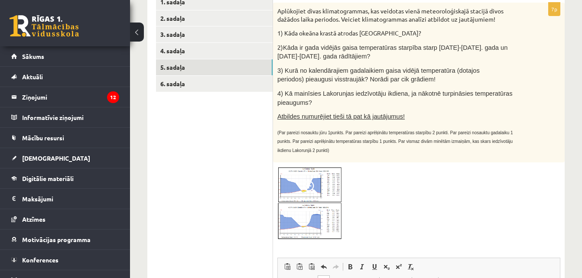
drag, startPoint x: 581, startPoint y: 99, endPoint x: 586, endPoint y: 132, distance: 33.3
drag, startPoint x: 586, startPoint y: 132, endPoint x: 557, endPoint y: 148, distance: 33.4
click at [557, 148] on div "Aplūkojiet divas klimatogrammas, kas veidotas vienā meteoroloģiskajā stacijā di…" at bounding box center [419, 83] width 292 height 160
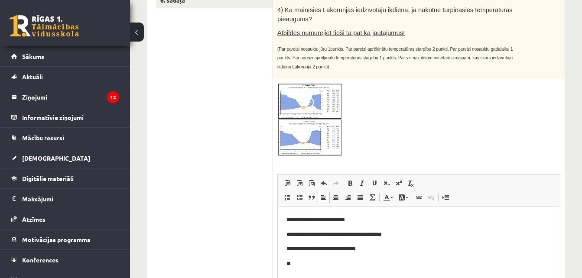
scroll to position [257, 0]
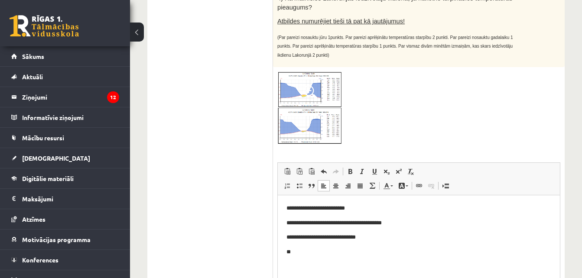
click at [373, 248] on p "**" at bounding box center [418, 252] width 265 height 9
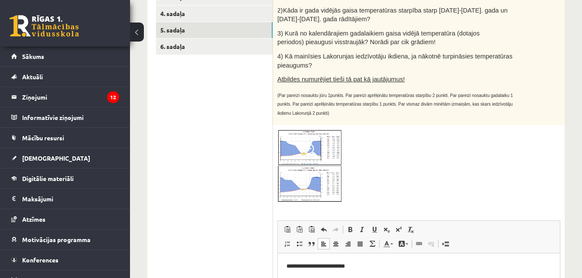
scroll to position [191, 0]
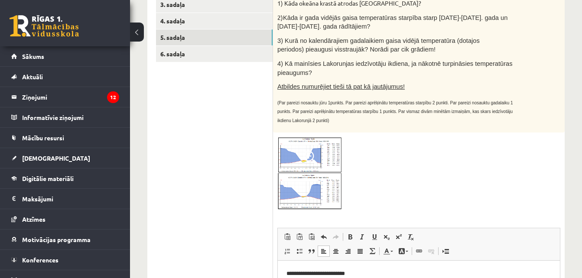
drag, startPoint x: 282, startPoint y: 59, endPoint x: 322, endPoint y: 72, distance: 42.2
click at [322, 72] on p "4) Kā mainīsies Lakorunjas iedzīvotāju ikdiena, ja nākotnē turpināsies temperat…" at bounding box center [397, 68] width 240 height 18
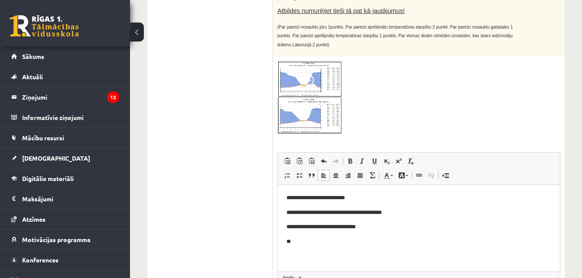
scroll to position [340, 0]
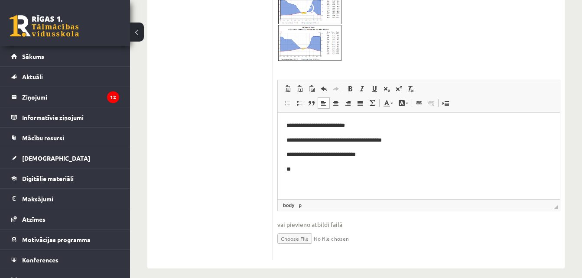
click at [341, 165] on body "**********" at bounding box center [418, 155] width 265 height 68
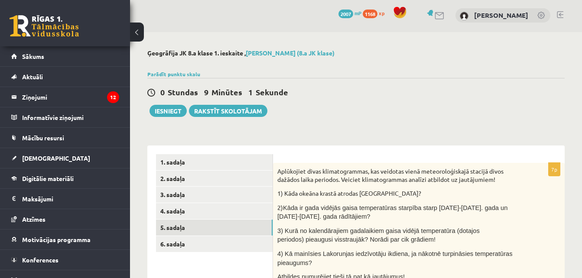
scroll to position [0, 0]
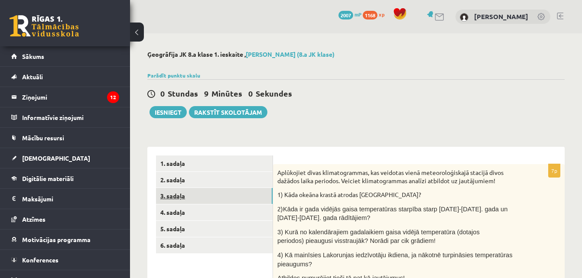
click at [241, 203] on link "3. sadaļa" at bounding box center [214, 196] width 117 height 16
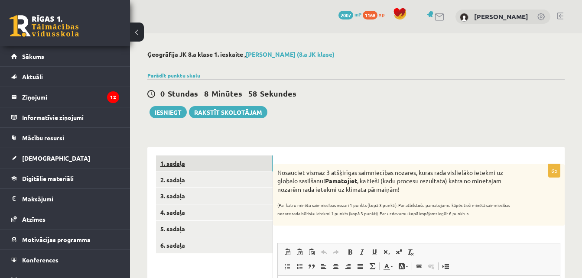
click at [204, 166] on link "1. sadaļa" at bounding box center [214, 164] width 117 height 16
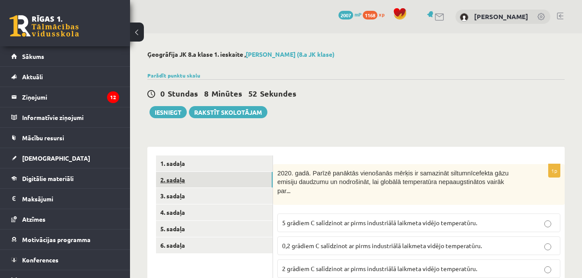
click at [227, 185] on link "2. sadaļa" at bounding box center [214, 180] width 117 height 16
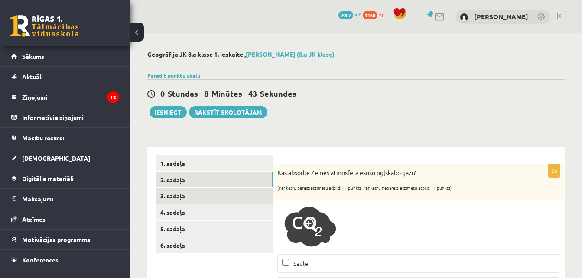
click at [257, 192] on link "3. sadaļa" at bounding box center [214, 196] width 117 height 16
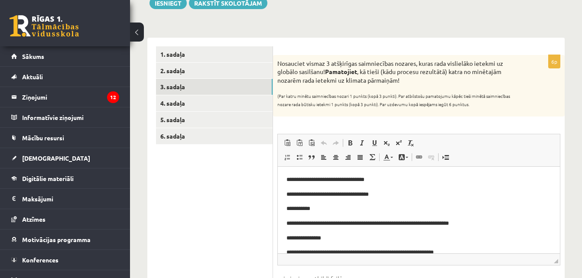
scroll to position [110, 0]
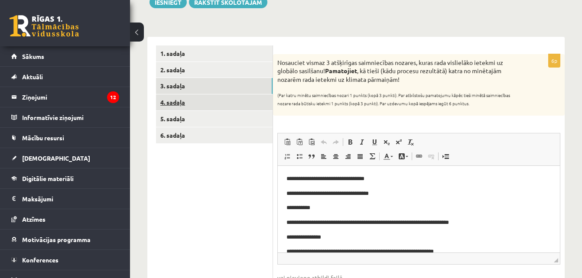
click at [242, 103] on link "4. sadaļa" at bounding box center [214, 102] width 117 height 16
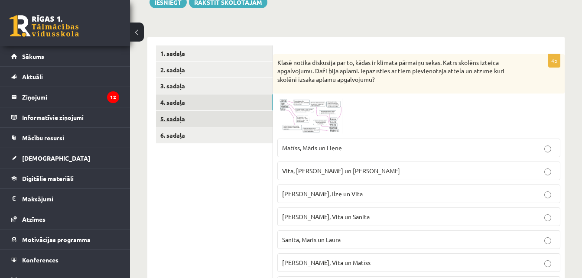
click at [241, 118] on link "5. sadaļa" at bounding box center [214, 119] width 117 height 16
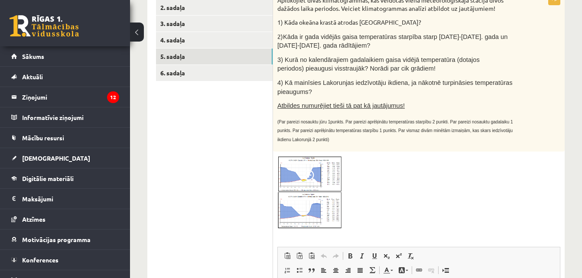
scroll to position [145, 0]
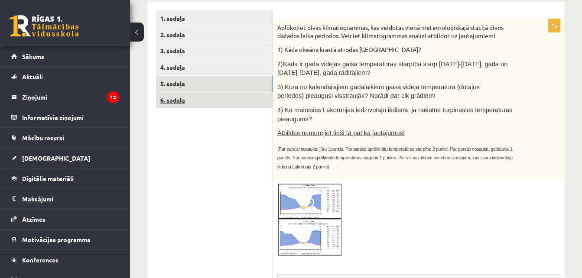
click at [244, 98] on link "6. sadaļa" at bounding box center [214, 100] width 117 height 16
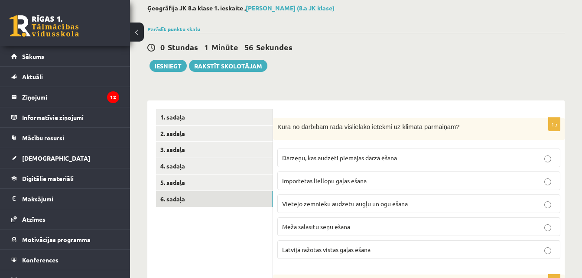
scroll to position [45, 0]
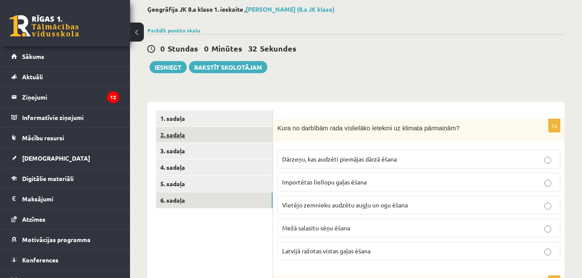
click at [249, 138] on link "2. sadaļa" at bounding box center [214, 135] width 117 height 16
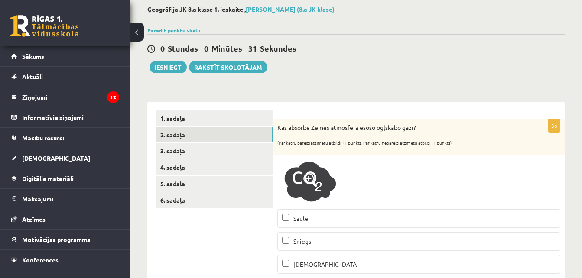
scroll to position [0, 0]
click at [251, 135] on link "2. sadaļa" at bounding box center [214, 135] width 117 height 16
